Goal: Feedback & Contribution: Contribute content

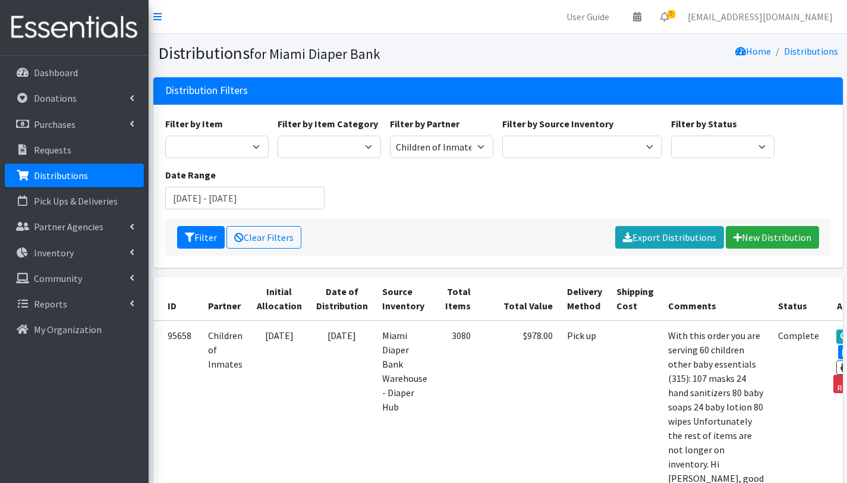
scroll to position [125, 0]
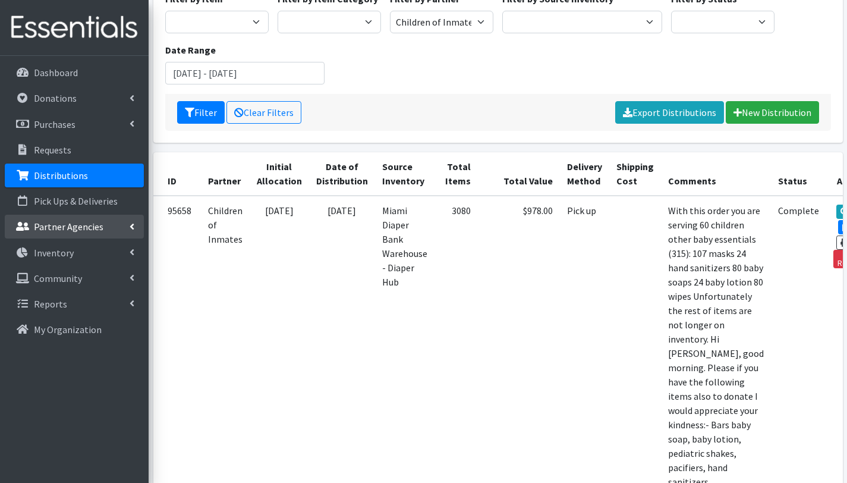
click at [60, 218] on link "Partner Agencies" at bounding box center [74, 227] width 139 height 24
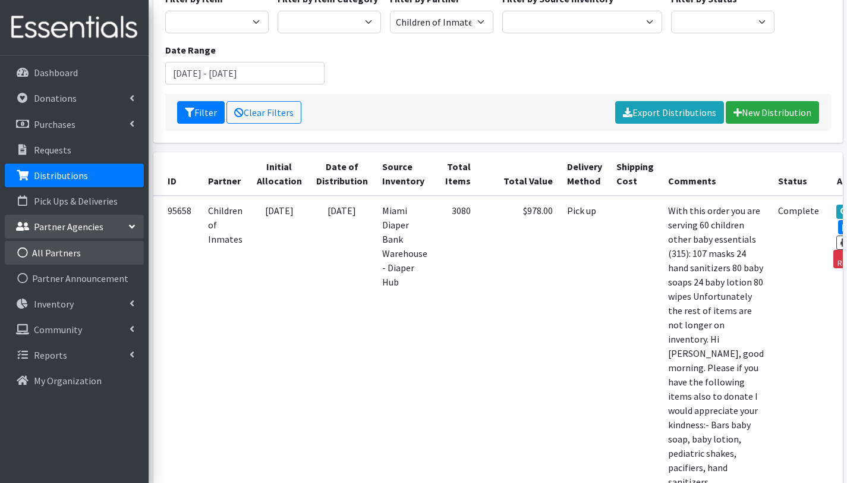
click at [59, 253] on link "All Partners" at bounding box center [74, 253] width 139 height 24
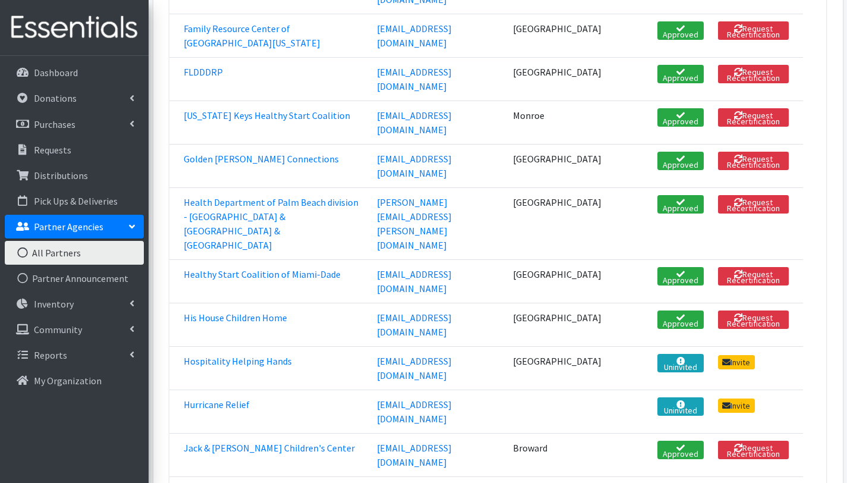
scroll to position [996, 0]
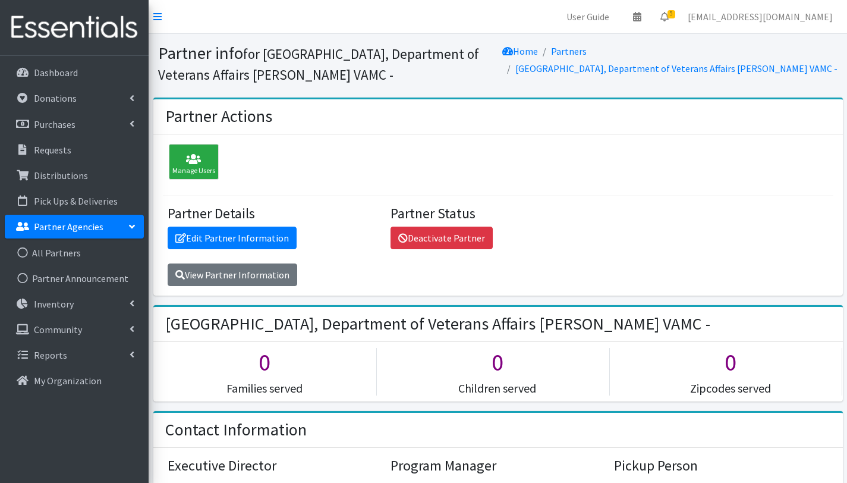
click at [79, 224] on p "Partner Agencies" at bounding box center [69, 227] width 70 height 12
click at [69, 178] on p "Distributions" at bounding box center [61, 175] width 54 height 12
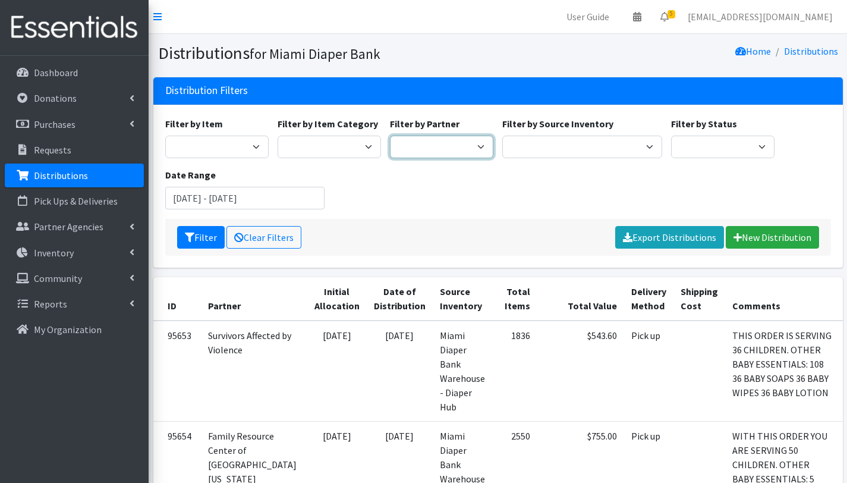
click at [449, 149] on select "A Safe Haven for Newborns Belafonte TACOLCY Center Boys Town South Florida Brid…" at bounding box center [441, 147] width 103 height 23
select select "2812"
click at [390, 136] on select "A Safe Haven for Newborns Belafonte TACOLCY Center Boys Town South Florida Brid…" at bounding box center [441, 147] width 103 height 23
click at [196, 236] on button "Filter" at bounding box center [201, 237] width 48 height 23
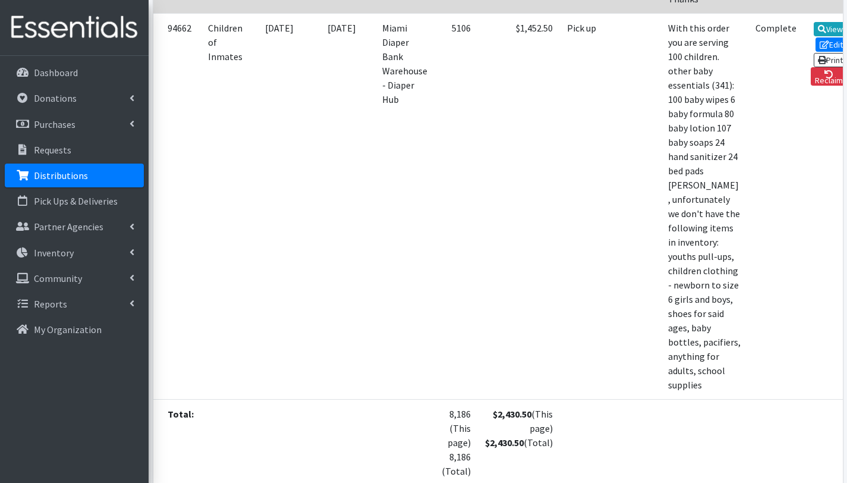
scroll to position [807, 0]
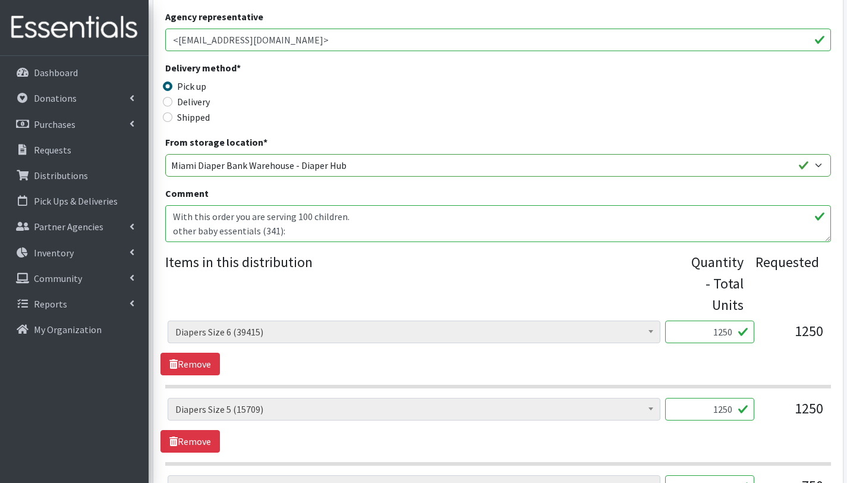
scroll to position [317, 0]
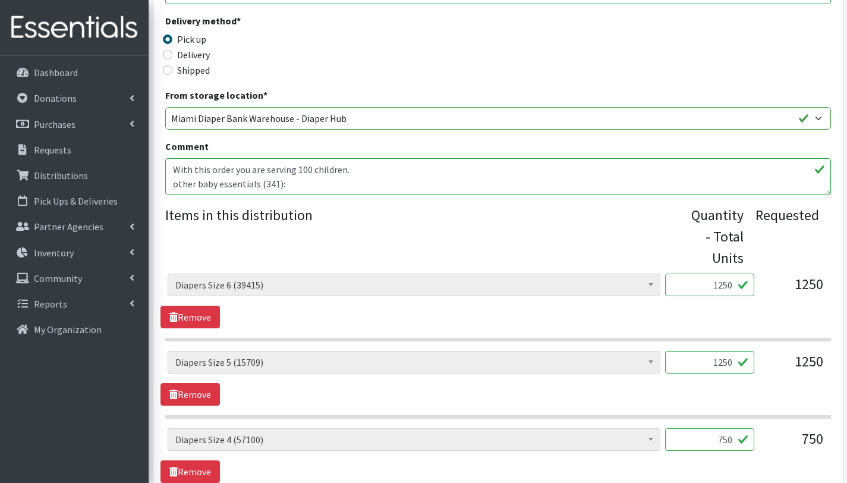
click at [287, 188] on textarea "With this order you are serving 100 children. other baby essentials (341): 100 …" at bounding box center [498, 176] width 666 height 37
click at [186, 180] on textarea "With this order you are serving 100 children. other baby essentials (341): 100 …" at bounding box center [498, 176] width 666 height 37
click at [181, 164] on textarea "With this order you are serving 100 children. other baby essentials (341): 100 …" at bounding box center [498, 176] width 666 height 37
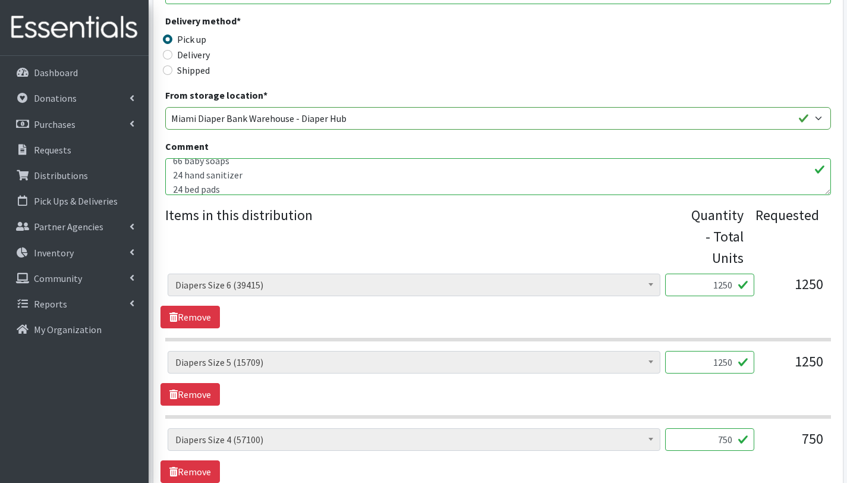
drag, startPoint x: 224, startPoint y: 187, endPoint x: 147, endPoint y: 182, distance: 76.8
click at [147, 182] on div "User Guide 0 Pick-ups remaining this week View Calendar 5 5 Requests 0 Partner …" at bounding box center [423, 359] width 847 height 1353
click at [263, 177] on textarea "With this order you are serving 100 children. other baby essentials (341): 100 …" at bounding box center [498, 176] width 666 height 37
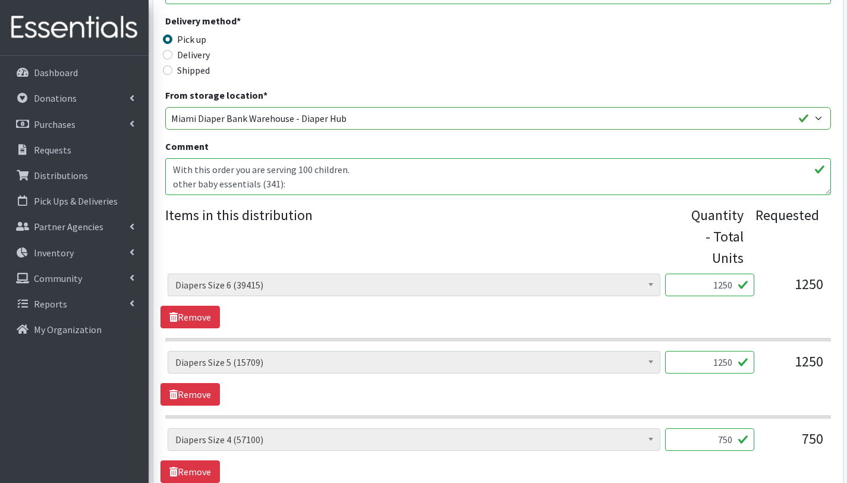
click at [273, 185] on textarea "With this order you are serving 100 children. other baby essentials (341): 100 …" at bounding box center [498, 176] width 666 height 37
type textarea "With this order you are serving 100 children. other baby essentials (220): 100 …"
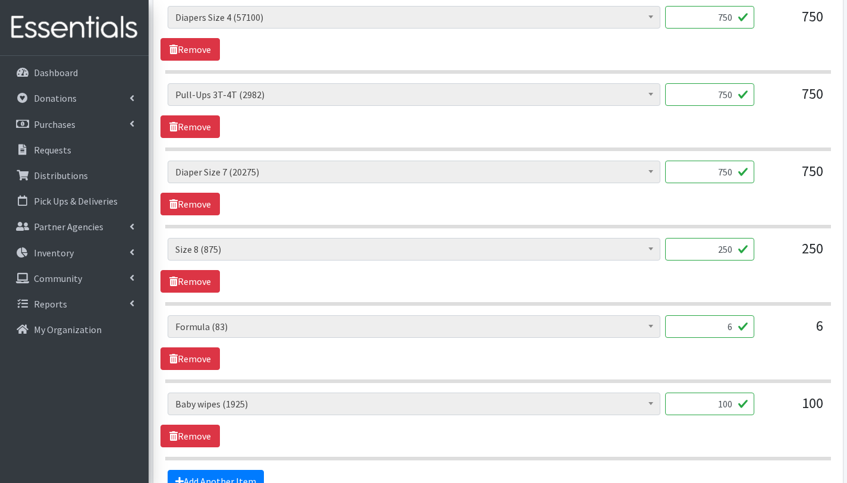
scroll to position [870, 0]
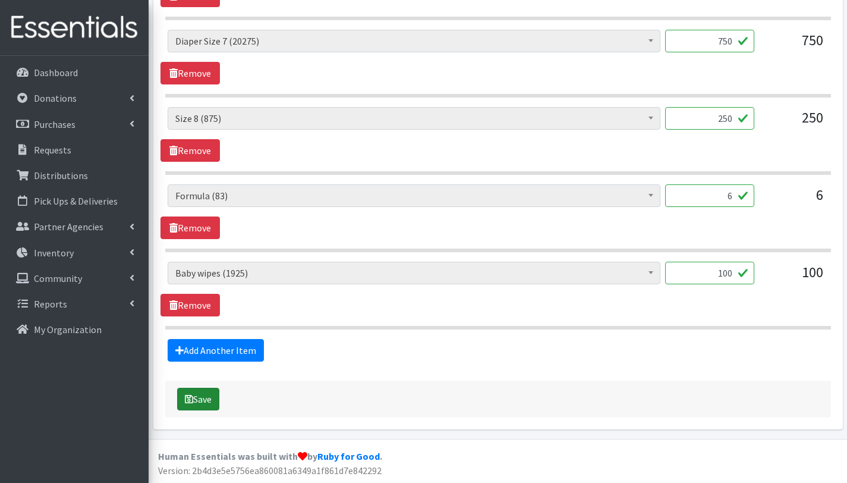
click at [210, 397] on button "Save" at bounding box center [198, 399] width 42 height 23
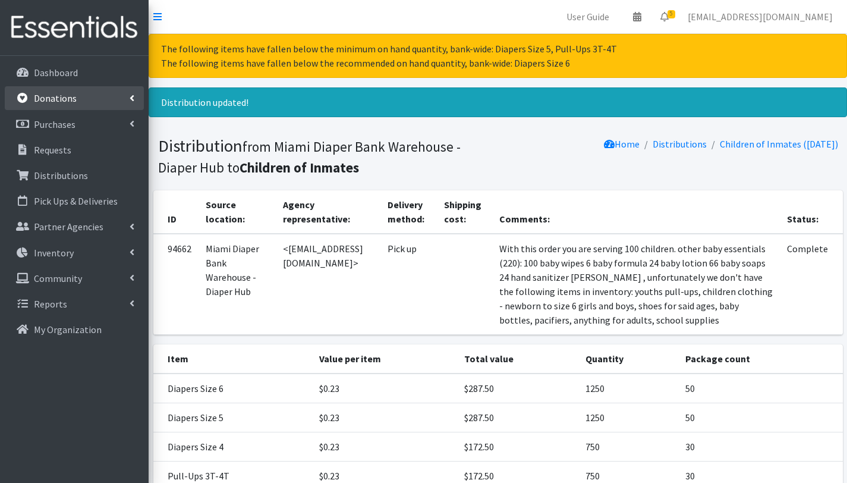
click at [70, 103] on p "Donations" at bounding box center [55, 98] width 43 height 12
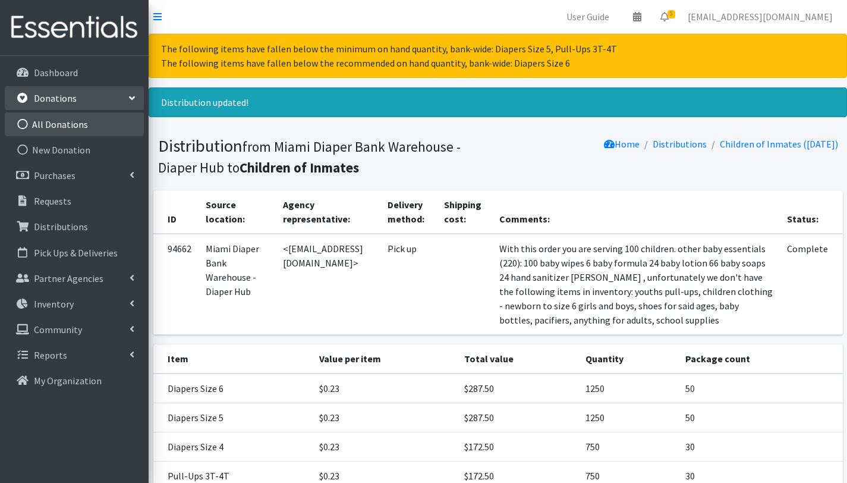
click at [70, 125] on link "All Donations" at bounding box center [74, 124] width 139 height 24
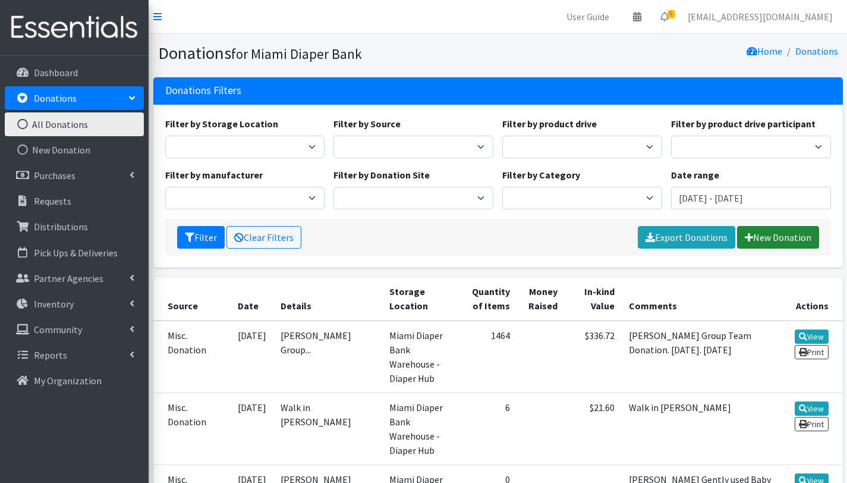
click at [777, 239] on link "New Donation" at bounding box center [778, 237] width 82 height 23
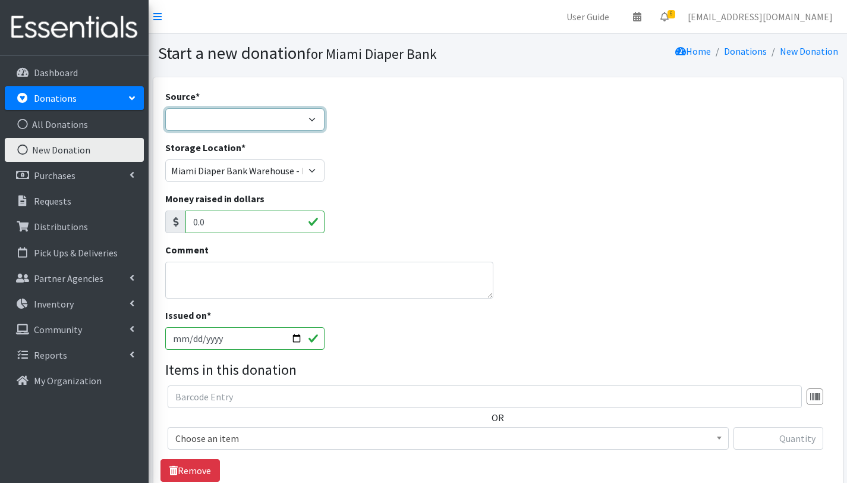
click at [209, 120] on select "Product Drive Manufacturer Donation Site Misc. Donation" at bounding box center [245, 119] width 160 height 23
select select "Donation Site"
click at [165, 108] on select "Product Drive Manufacturer Donation Site Misc. Donation" at bounding box center [245, 119] width 160 height 23
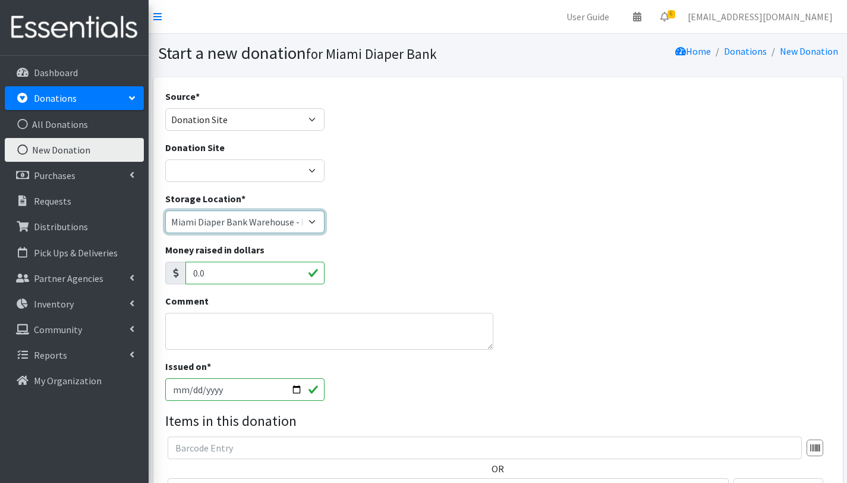
click at [311, 219] on select "Miami Diaper Bank Warehouse - Diaper Hub Partner Direct Delivery" at bounding box center [245, 221] width 160 height 23
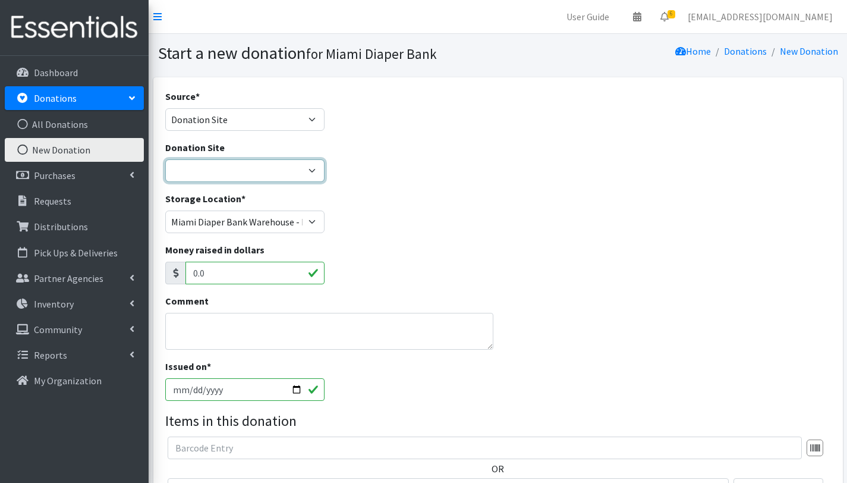
click at [288, 172] on select "Hero Box- A.C.E. Hero Box - Acreage Branch Library Hero Box-Addison Mizner Medi…" at bounding box center [245, 170] width 160 height 23
select select "1061"
click at [165, 159] on select "Hero Box- A.C.E. Hero Box - Acreage Branch Library Hero Box-Addison Mizner Medi…" at bounding box center [245, 170] width 160 height 23
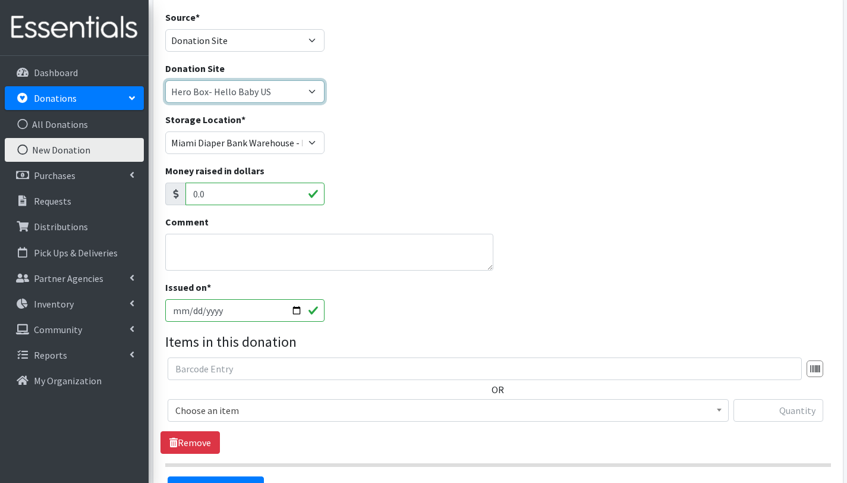
scroll to position [208, 0]
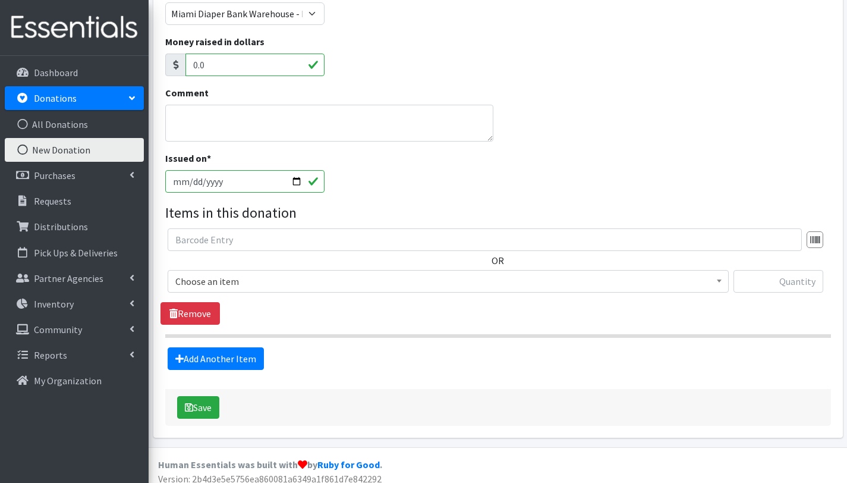
click at [249, 280] on span "Choose an item" at bounding box center [448, 281] width 546 height 17
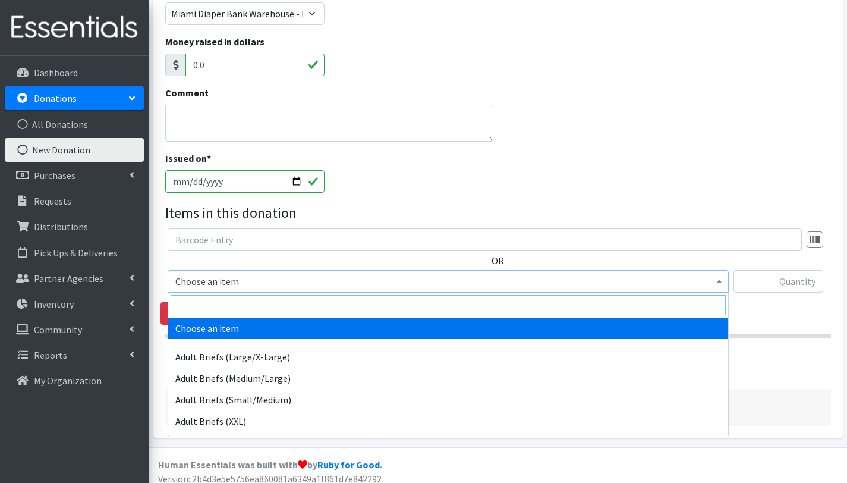
click at [241, 306] on input "search" at bounding box center [448, 305] width 555 height 20
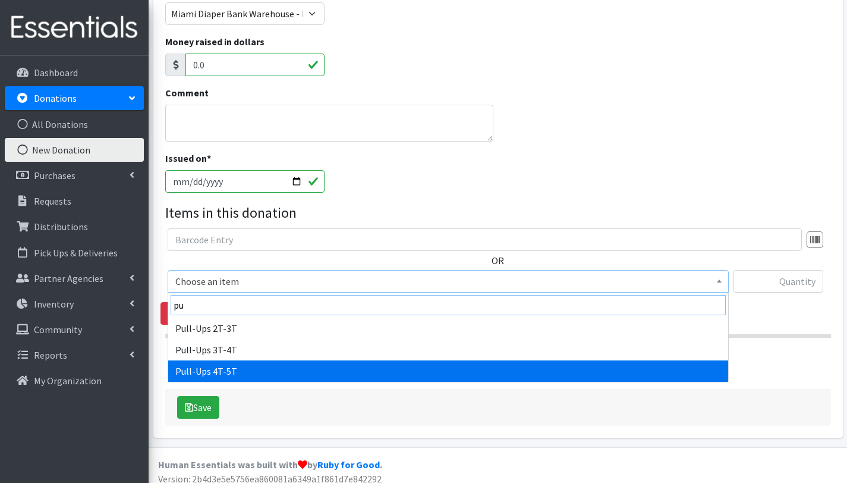
type input "pu"
select select "2680"
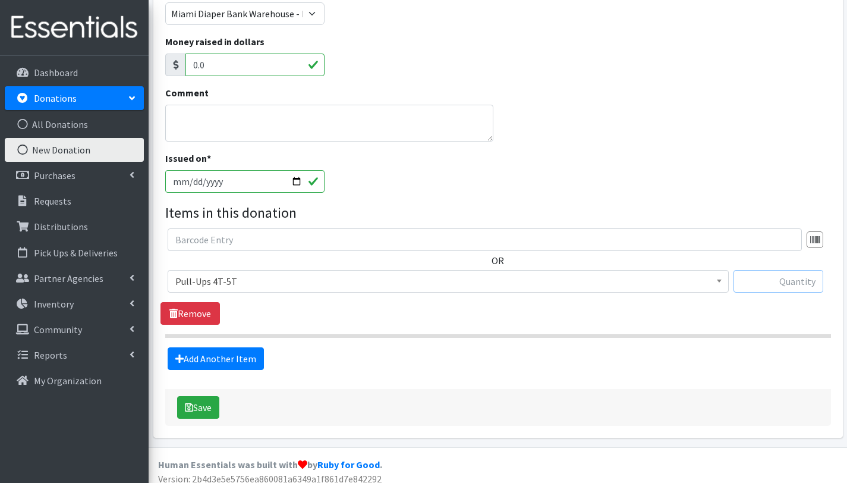
click at [789, 283] on input "text" at bounding box center [779, 281] width 90 height 23
type input "61"
click at [217, 359] on link "Add Another Item" at bounding box center [216, 358] width 96 height 23
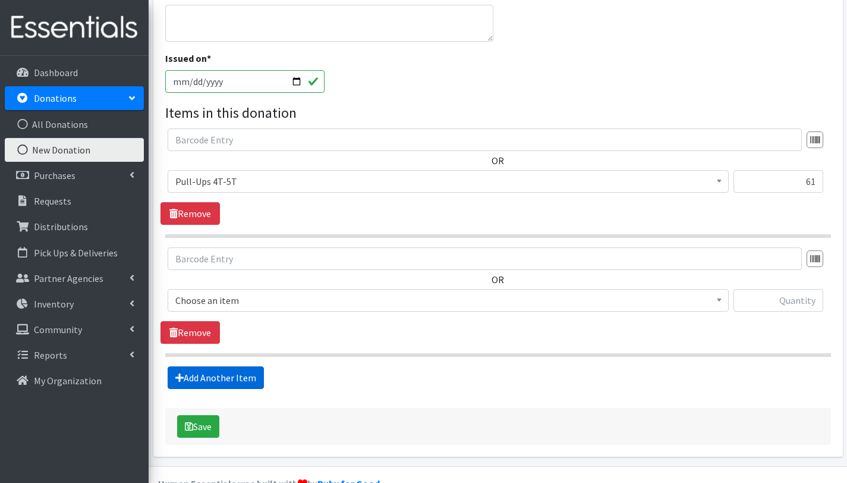
scroll to position [335, 0]
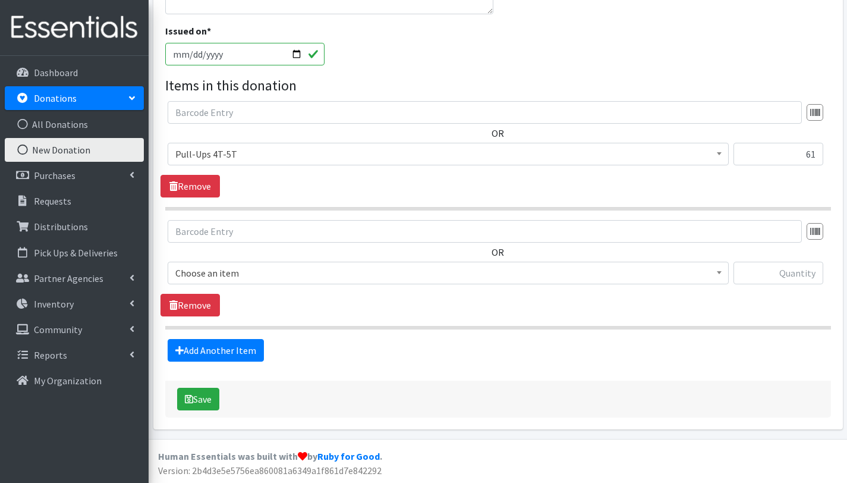
click at [253, 270] on span "Choose an item" at bounding box center [448, 273] width 546 height 17
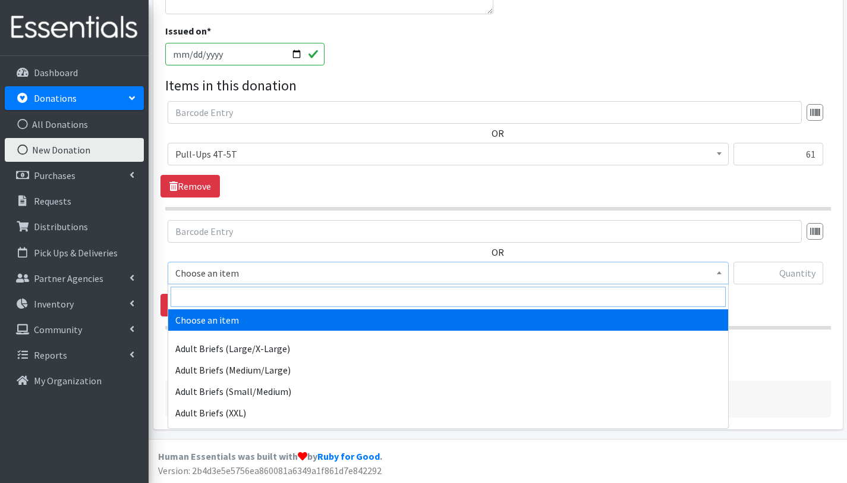
click at [244, 301] on input "search" at bounding box center [448, 297] width 555 height 20
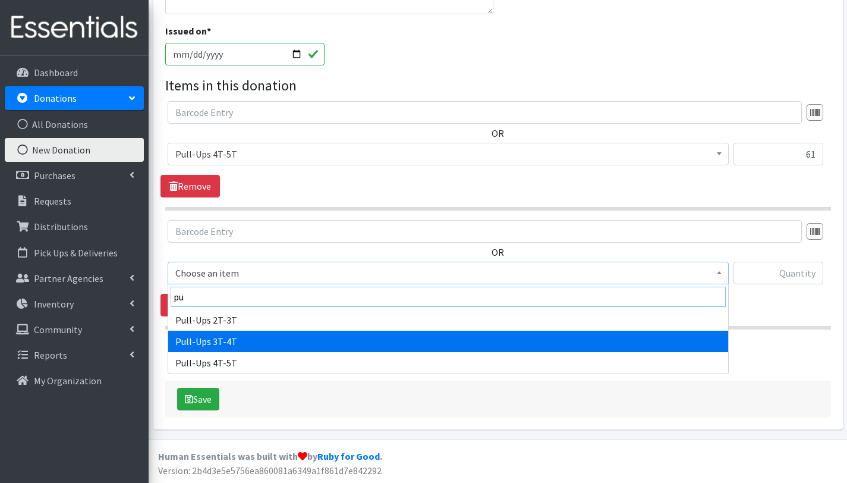
type input "pu"
select select "2679"
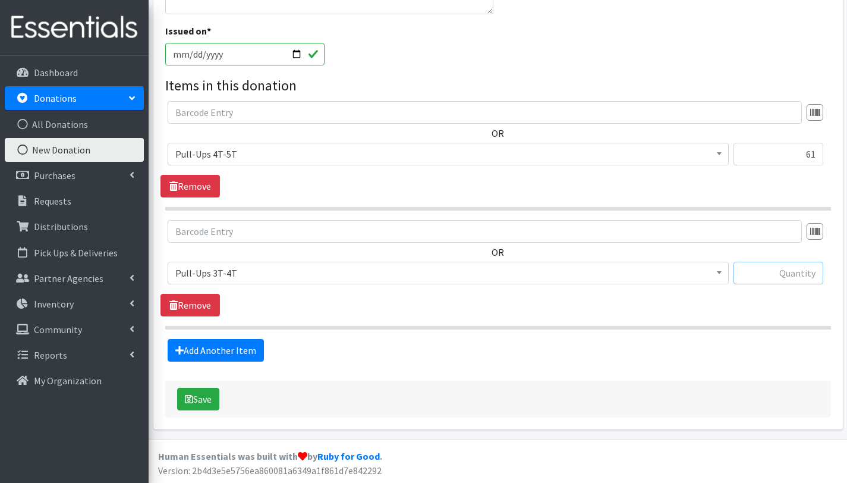
click at [768, 272] on input "text" at bounding box center [779, 273] width 90 height 23
type input "50"
click at [224, 352] on link "Add Another Item" at bounding box center [216, 350] width 96 height 23
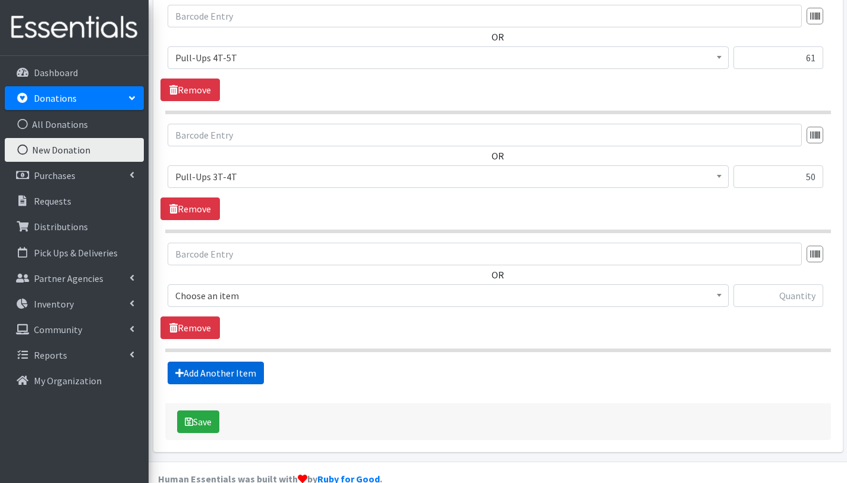
scroll to position [454, 0]
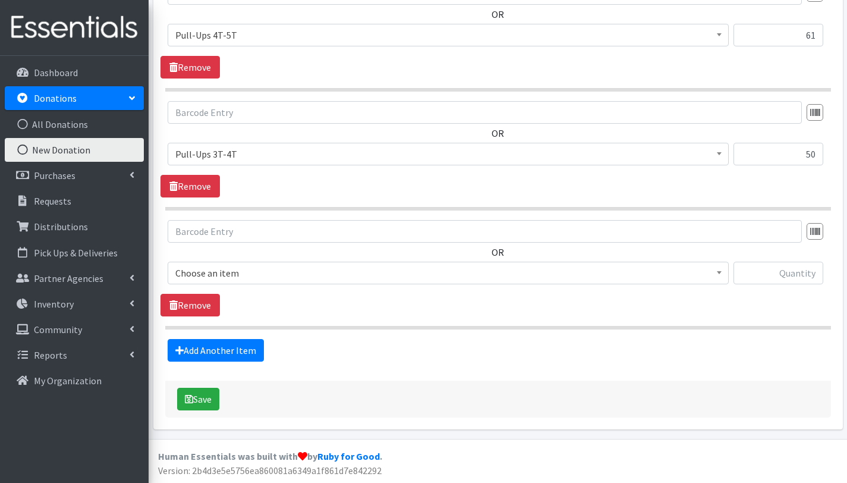
click at [260, 272] on span "Choose an item" at bounding box center [448, 273] width 546 height 17
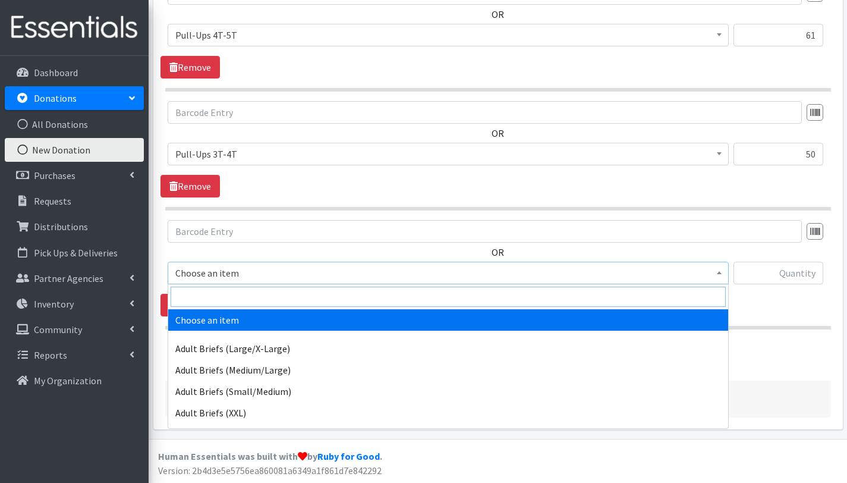
click at [253, 292] on input "search" at bounding box center [448, 297] width 555 height 20
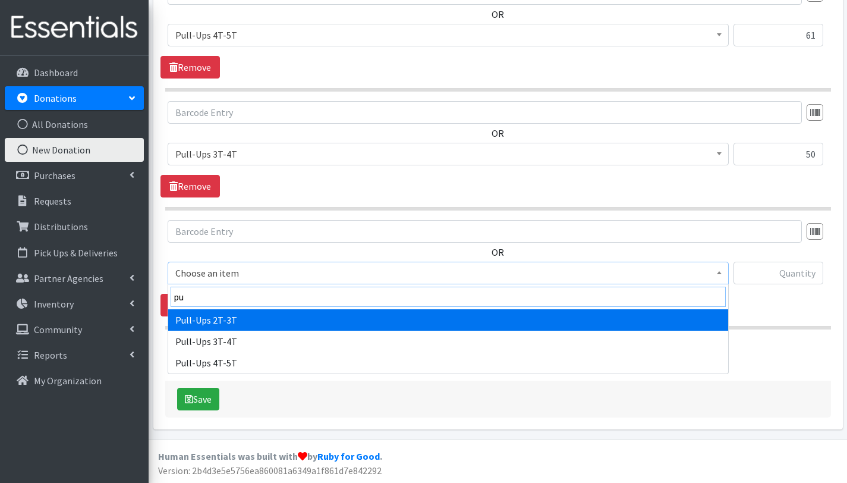
type input "pu"
select select "2644"
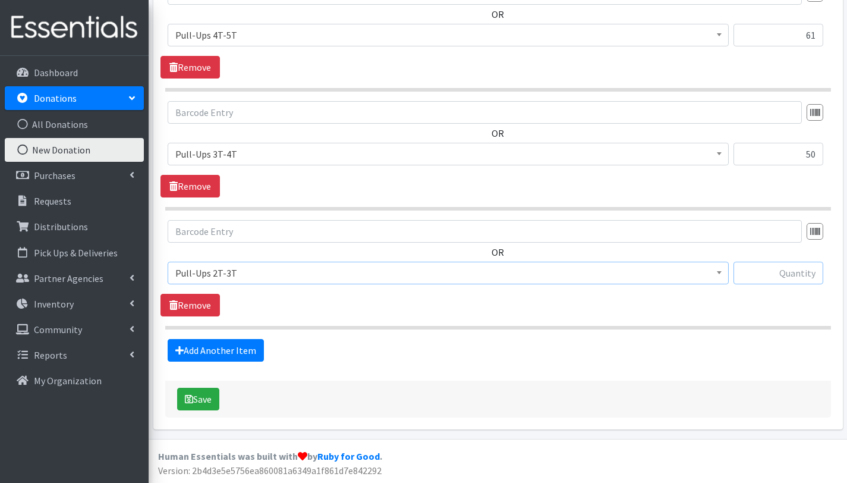
click at [792, 275] on input "text" at bounding box center [779, 273] width 90 height 23
type input "2"
type input "156"
click at [605, 386] on div "Save" at bounding box center [498, 398] width 666 height 37
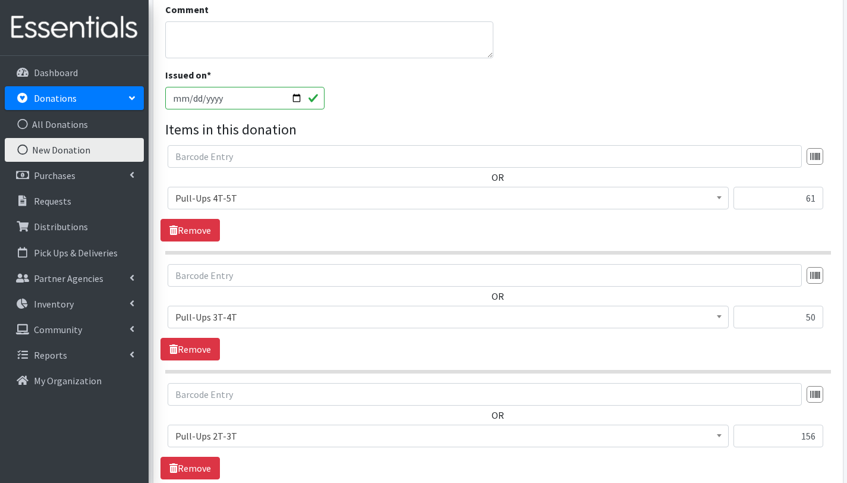
scroll to position [288, 0]
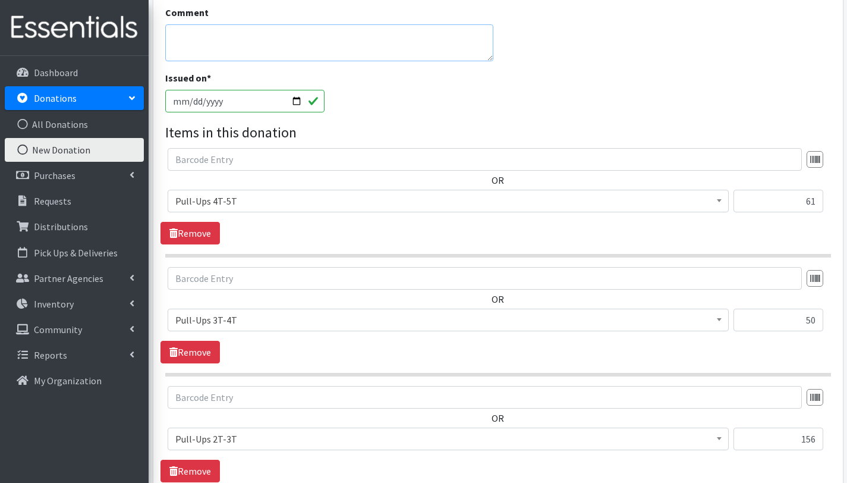
click at [251, 43] on textarea "Comment" at bounding box center [329, 42] width 329 height 37
click at [207, 36] on textarea "Pull Ups 5T-6T =23 diapers" at bounding box center [329, 42] width 329 height 37
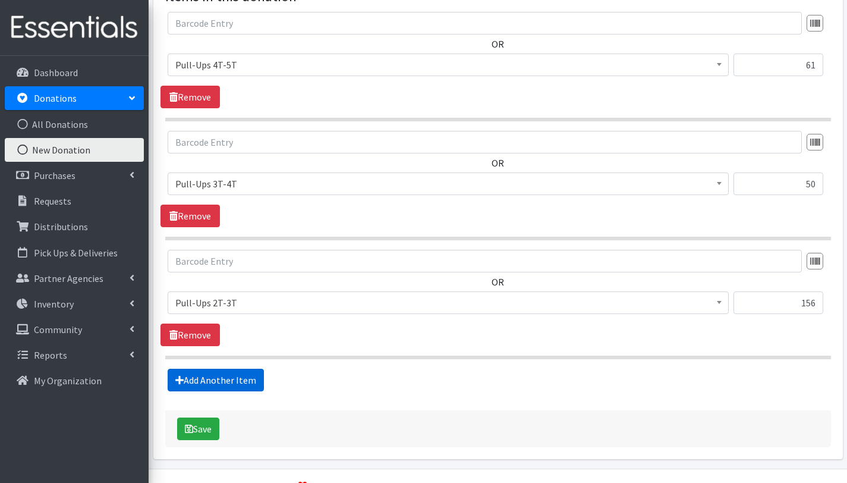
type textarea "Pull Ups 5T-6T =23 diapers"
click at [193, 381] on link "Add Another Item" at bounding box center [216, 380] width 96 height 23
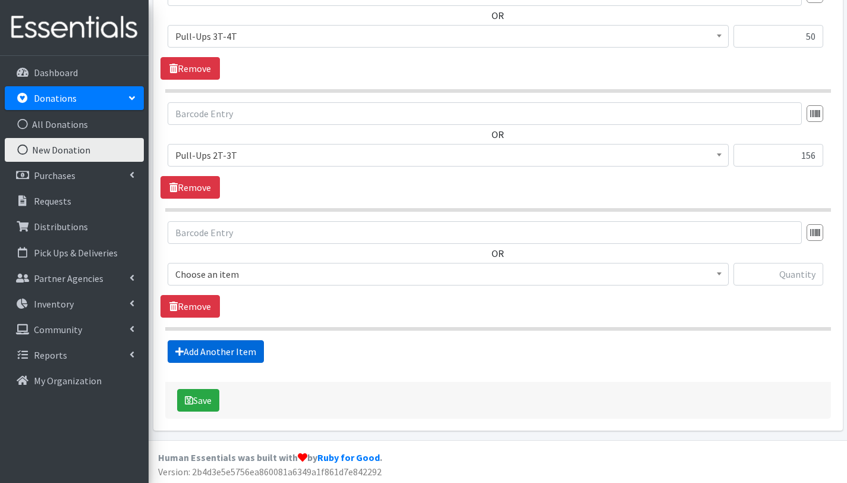
scroll to position [573, 0]
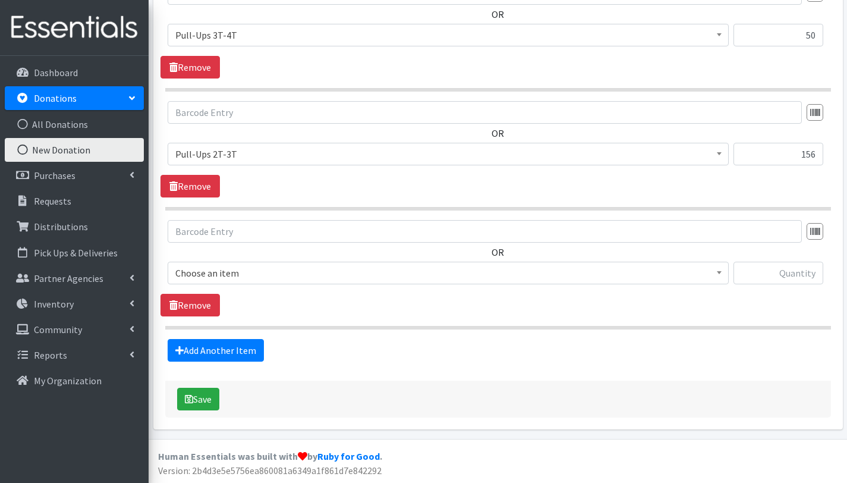
click at [239, 267] on span "Choose an item" at bounding box center [448, 273] width 546 height 17
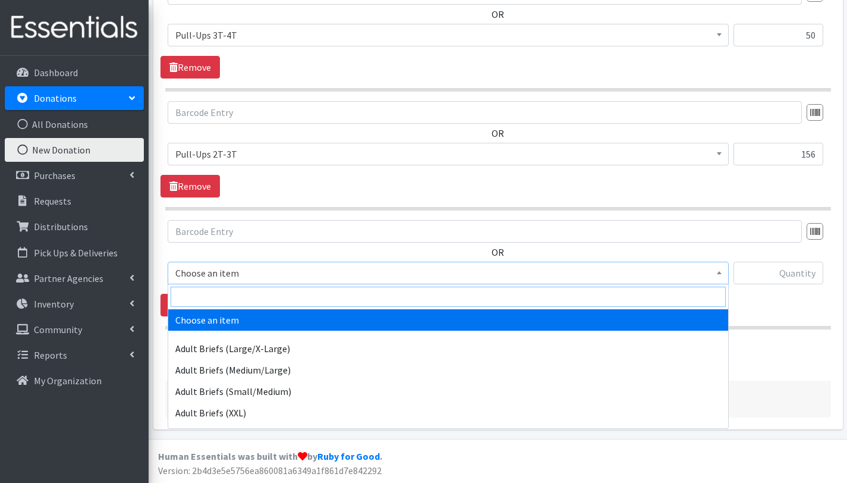
click at [226, 300] on input "search" at bounding box center [448, 297] width 555 height 20
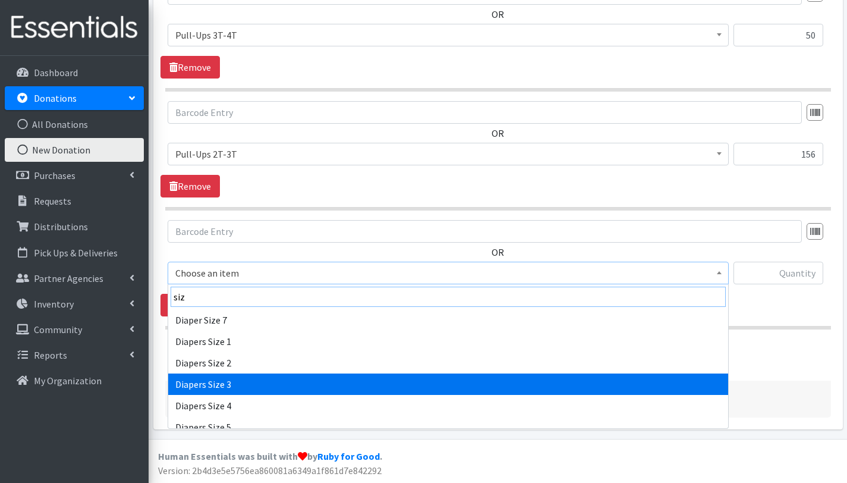
type input "siz"
select select "2655"
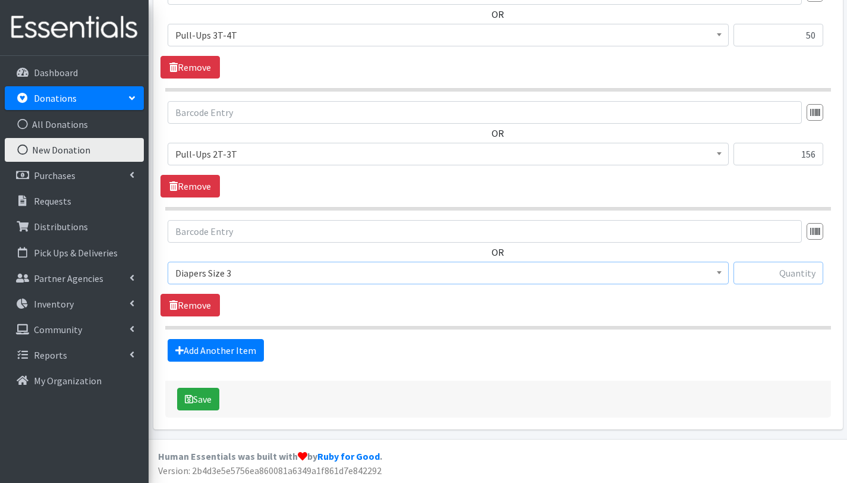
click at [813, 276] on input "text" at bounding box center [779, 273] width 90 height 23
type input "5"
click at [246, 347] on link "Add Another Item" at bounding box center [216, 350] width 96 height 23
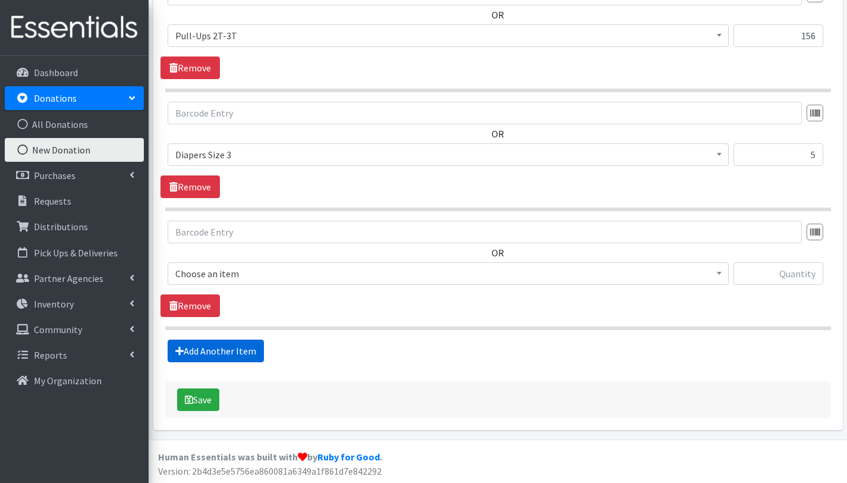
scroll to position [692, 0]
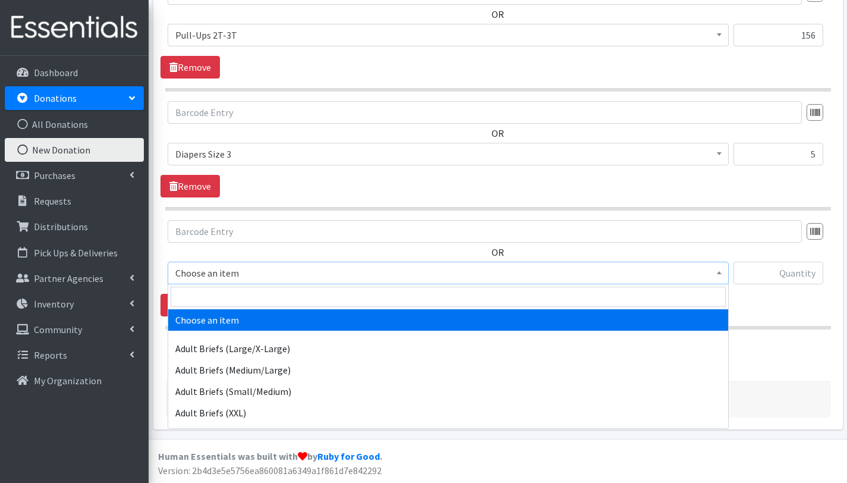
click at [259, 270] on span "Choose an item" at bounding box center [448, 273] width 546 height 17
click at [255, 291] on input "search" at bounding box center [448, 297] width 555 height 20
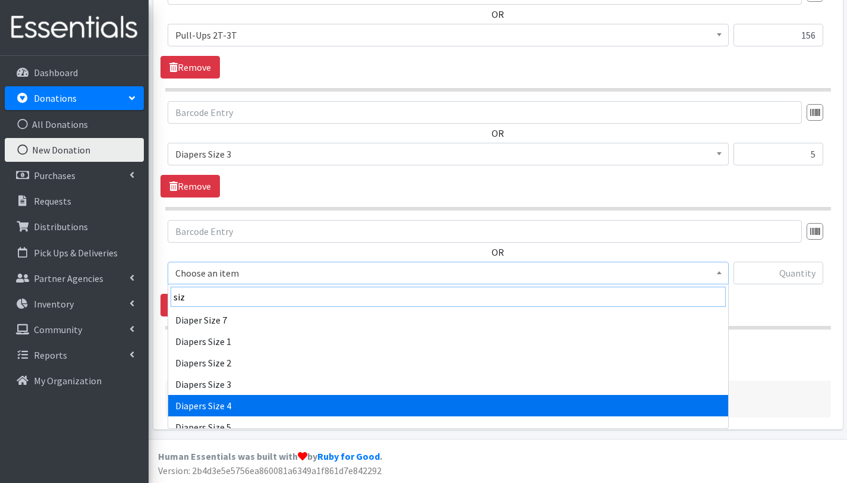
type input "siz"
select select "2661"
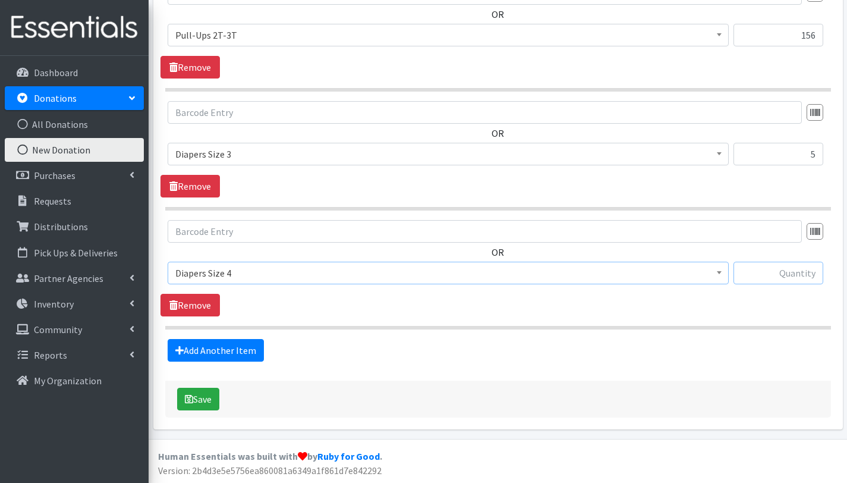
click at [779, 275] on input "text" at bounding box center [779, 273] width 90 height 23
type input "8"
click at [241, 348] on link "Add Another Item" at bounding box center [216, 350] width 96 height 23
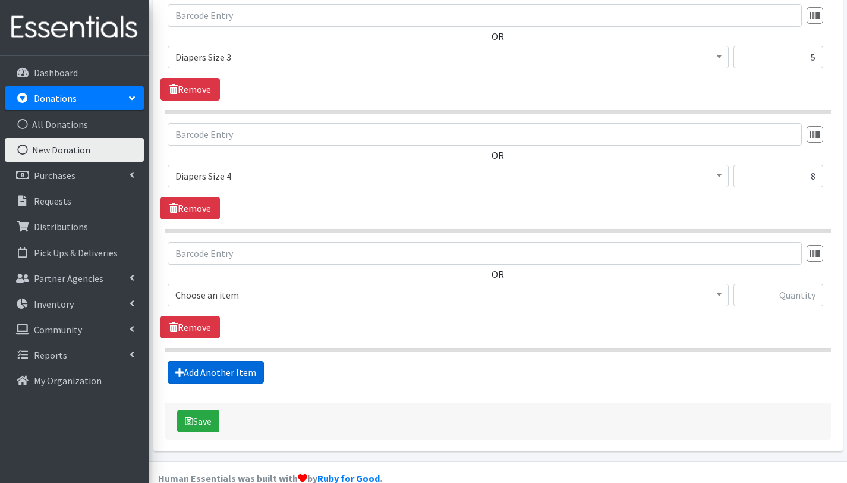
scroll to position [811, 0]
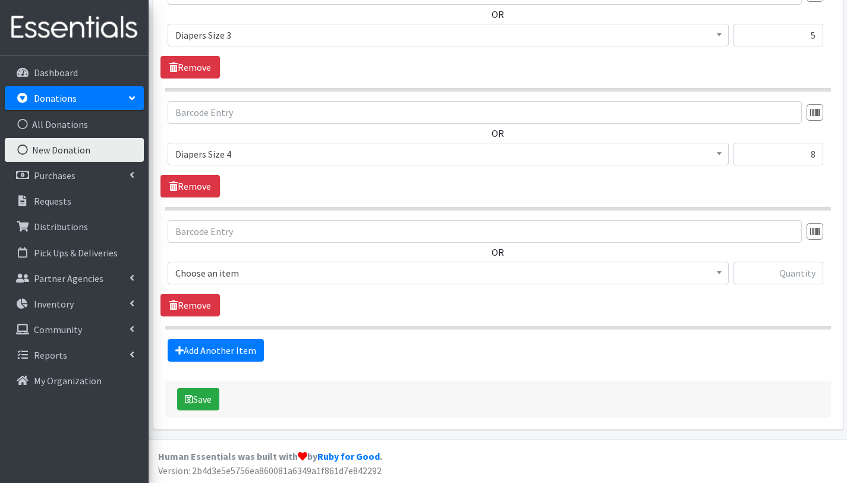
click at [257, 274] on span "Choose an item" at bounding box center [448, 273] width 546 height 17
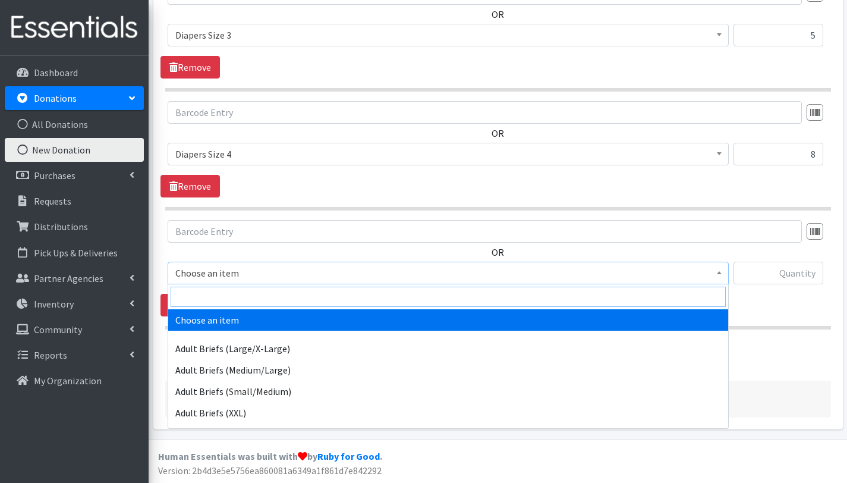
click at [264, 303] on input "search" at bounding box center [448, 297] width 555 height 20
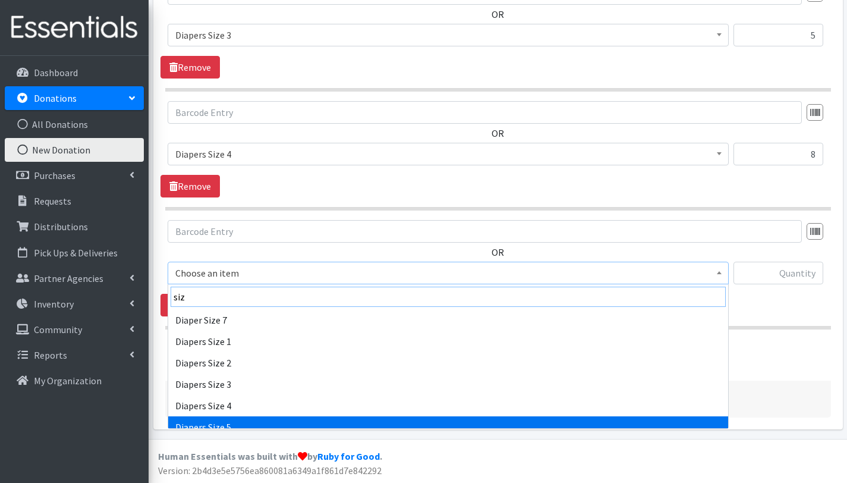
type input "siz"
select select "2652"
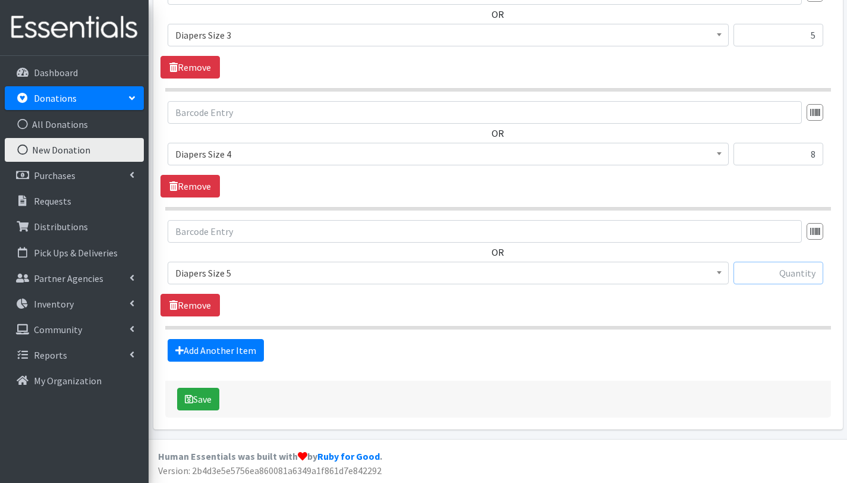
click at [762, 276] on input "text" at bounding box center [779, 273] width 90 height 23
type input "69"
click at [219, 349] on link "Add Another Item" at bounding box center [216, 350] width 96 height 23
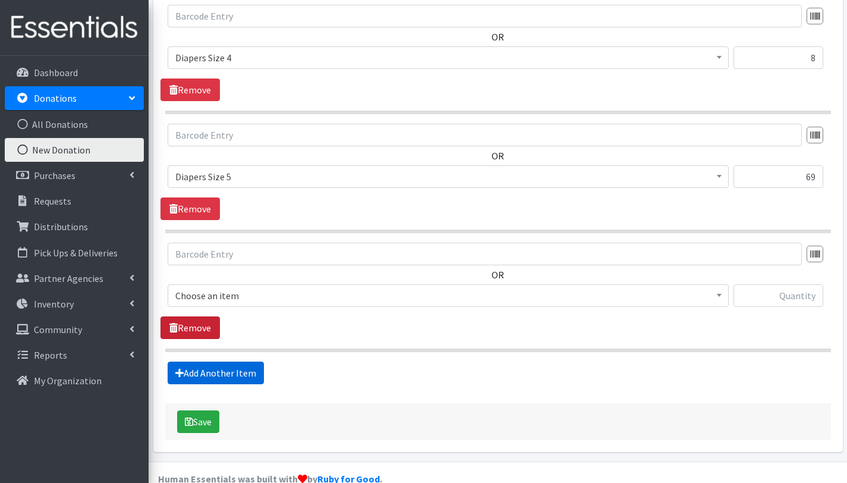
scroll to position [930, 0]
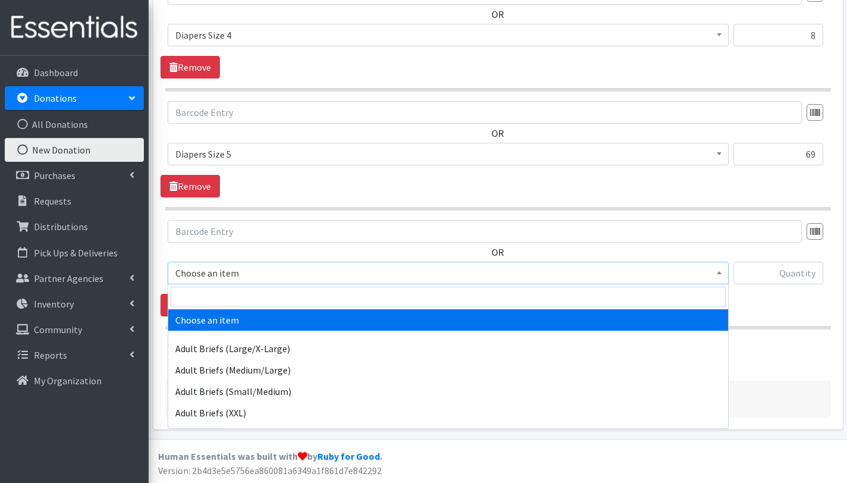
click at [226, 269] on span "Choose an item" at bounding box center [448, 273] width 546 height 17
click at [232, 295] on input "search" at bounding box center [448, 297] width 555 height 20
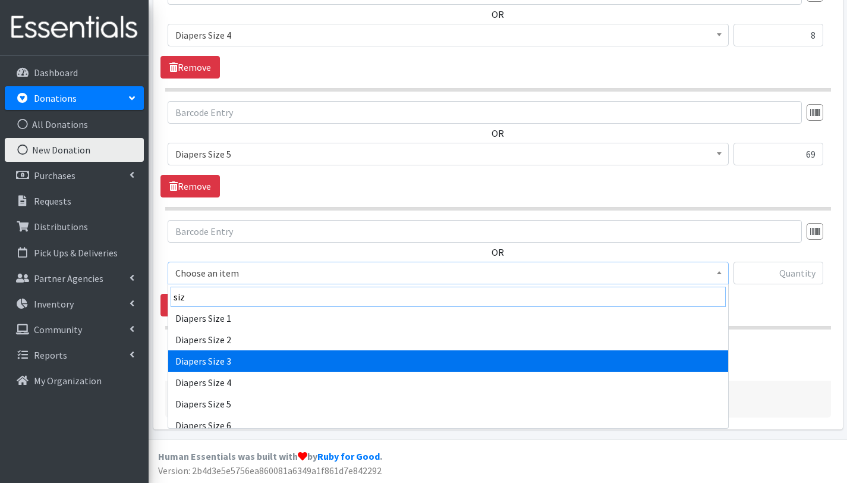
scroll to position [25, 0]
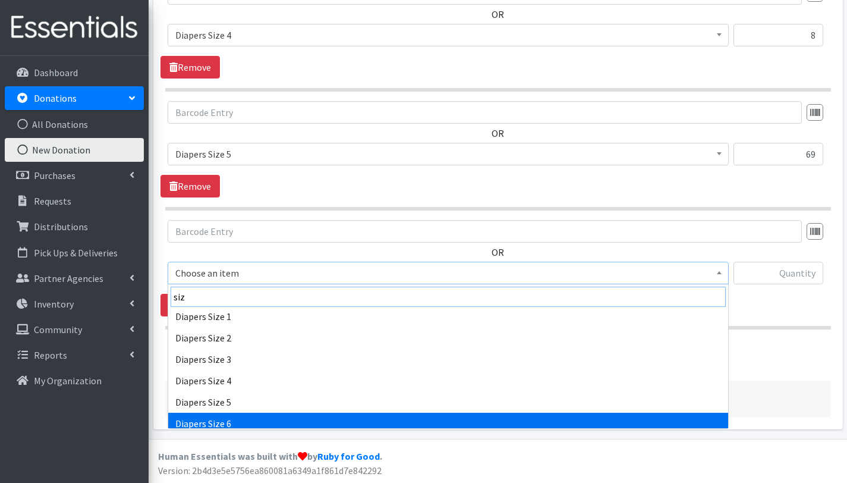
type input "siz"
select select "2674"
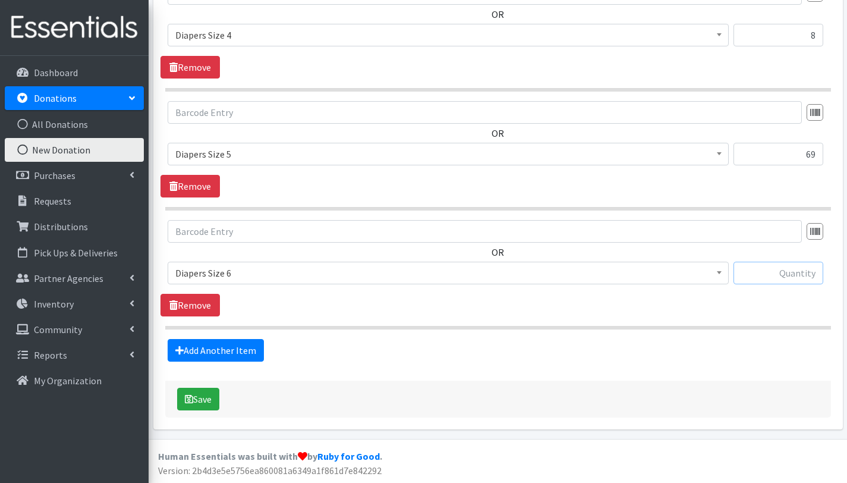
click at [810, 272] on input "text" at bounding box center [779, 273] width 90 height 23
type input "8"
click at [247, 348] on link "Add Another Item" at bounding box center [216, 350] width 96 height 23
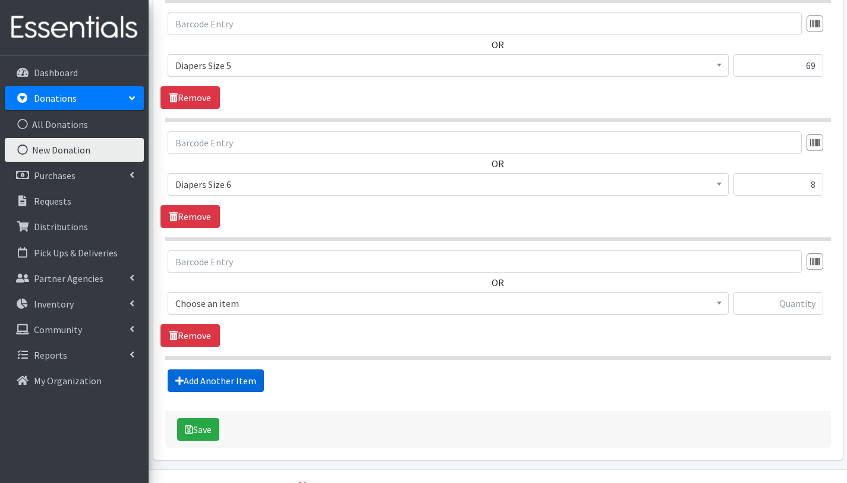
scroll to position [1049, 0]
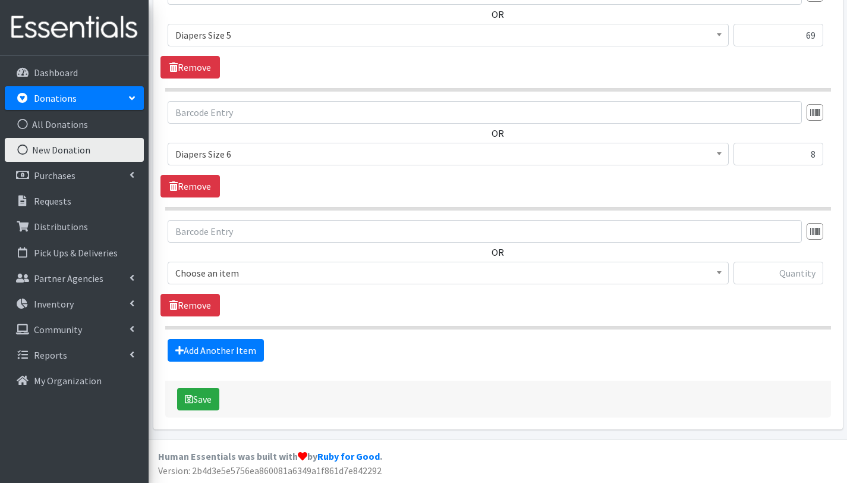
click at [269, 270] on span "Choose an item" at bounding box center [448, 273] width 546 height 17
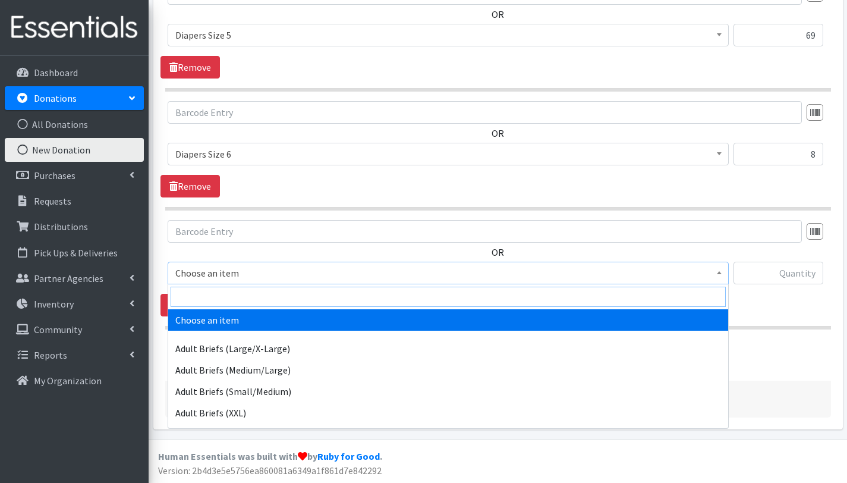
click at [270, 292] on input "search" at bounding box center [448, 297] width 555 height 20
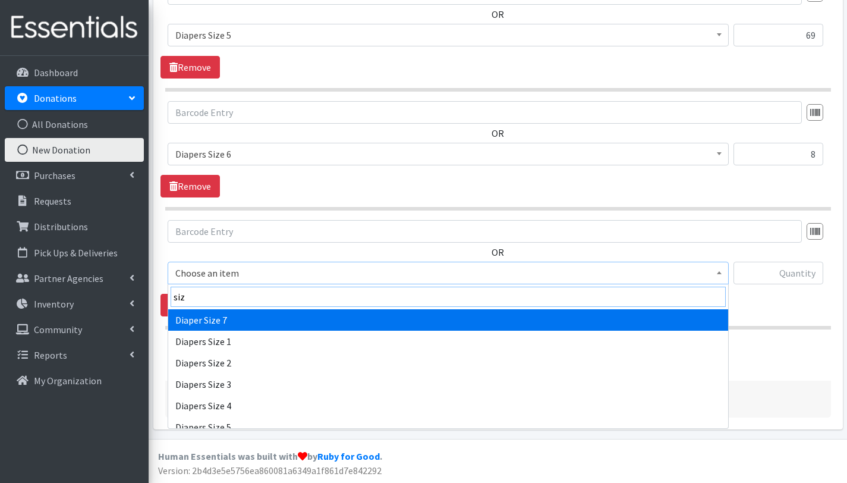
type input "siz"
select select "12644"
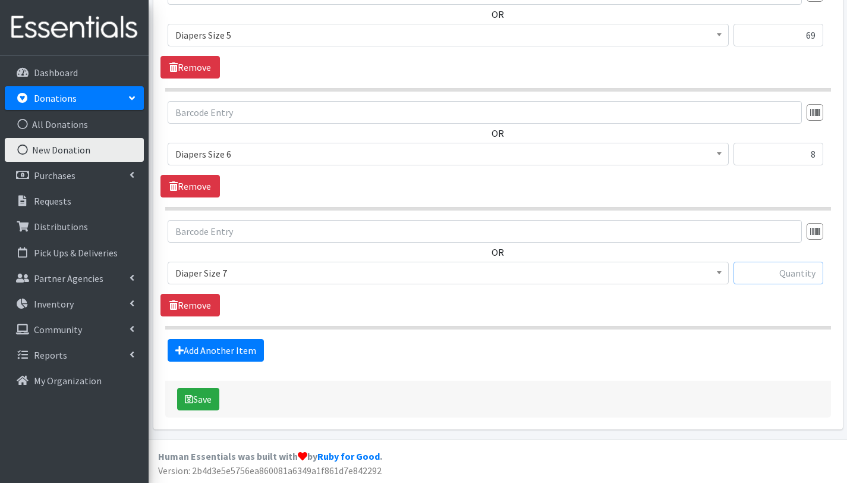
click at [766, 270] on input "text" at bounding box center [779, 273] width 90 height 23
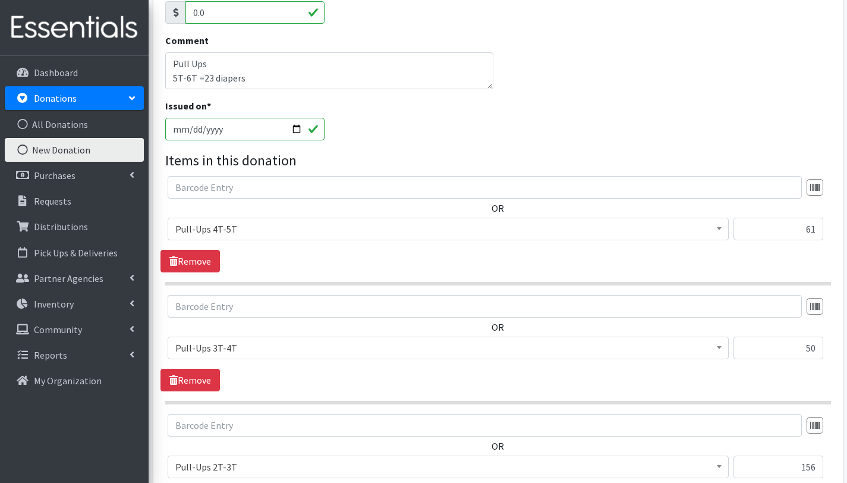
scroll to position [251, 0]
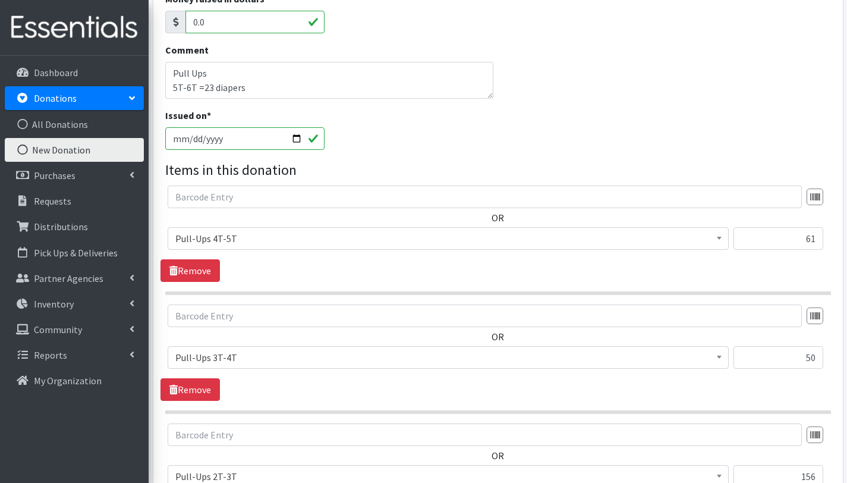
type input "28"
click at [263, 91] on textarea "Pull Ups 5T-6T =23 diapers" at bounding box center [329, 80] width 329 height 37
click at [410, 78] on textarea "Pull Ups 5T-6T =23 diapers 7 Formulas liquid infant formula 0-12 months- 5packs…" at bounding box center [329, 80] width 329 height 37
click at [171, 78] on textarea "Pull Ups 5T-6T =23 diapers 7 Formulas liquid infant formula 0-12 months- 5packs…" at bounding box center [329, 80] width 329 height 37
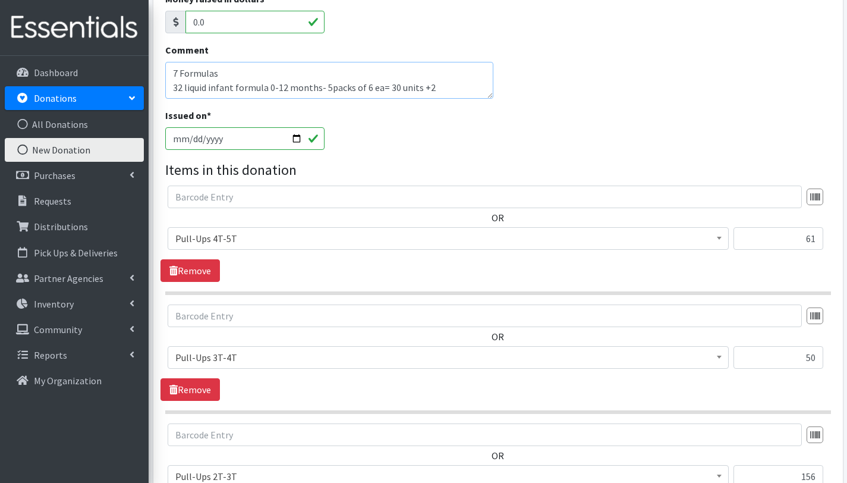
click at [322, 77] on textarea "Pull Ups 5T-6T =23 diapers 7 Formulas 32 liquid infant formula 0-12 months- 5pa…" at bounding box center [329, 80] width 329 height 37
click at [430, 76] on textarea "Pull Ups 5T-6T =23 diapers 7 Formulas 32 liquid infant formula 0-12 months (5pa…" at bounding box center [329, 80] width 329 height 37
type textarea "Pull Ups 5T-6T =23 diapers 7 Formulas 32 liquid infant formula 0-12 months (5pa…"
click at [300, 140] on input "2025-09-02" at bounding box center [245, 138] width 160 height 23
type input "[DATE]"
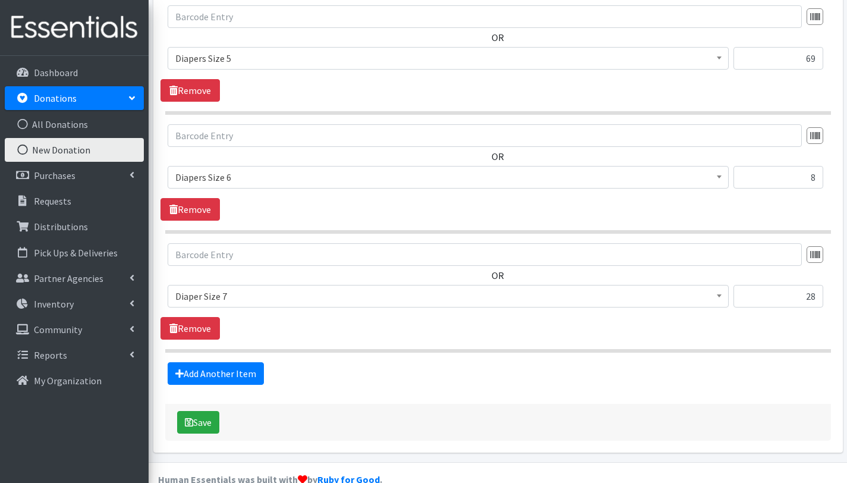
scroll to position [1049, 0]
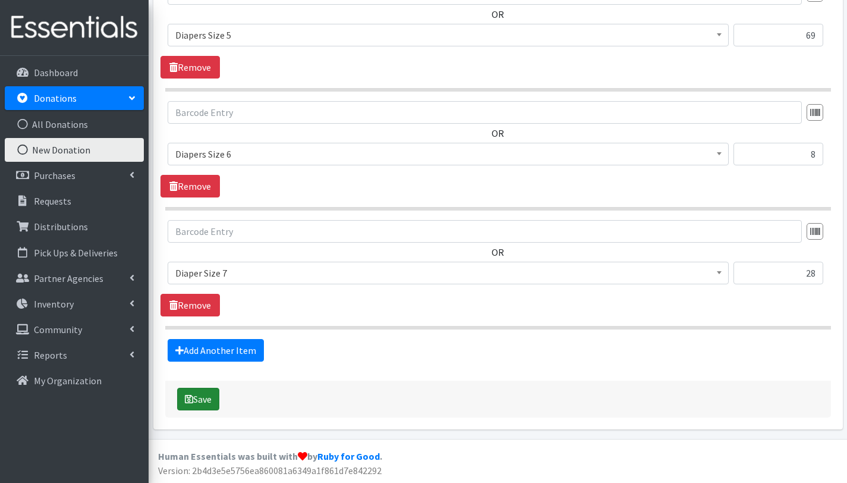
click at [206, 399] on button "Save" at bounding box center [198, 399] width 42 height 23
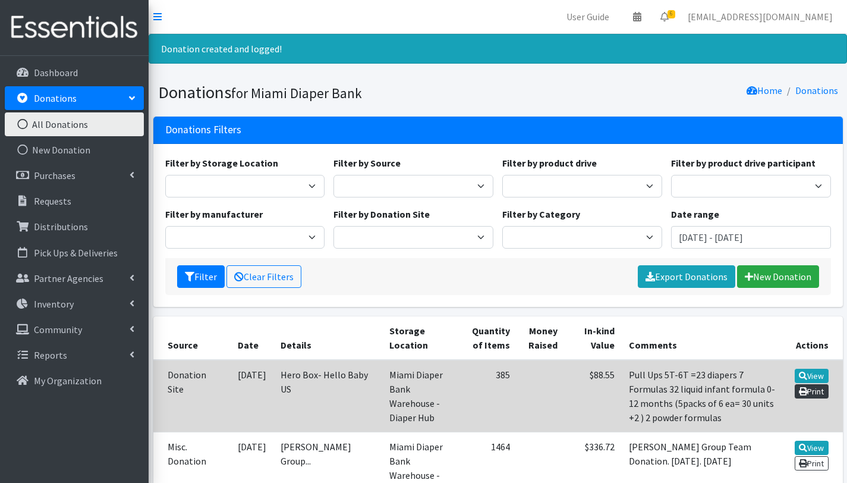
click at [805, 392] on link "Print" at bounding box center [812, 391] width 34 height 14
